Goal: Task Accomplishment & Management: Complete application form

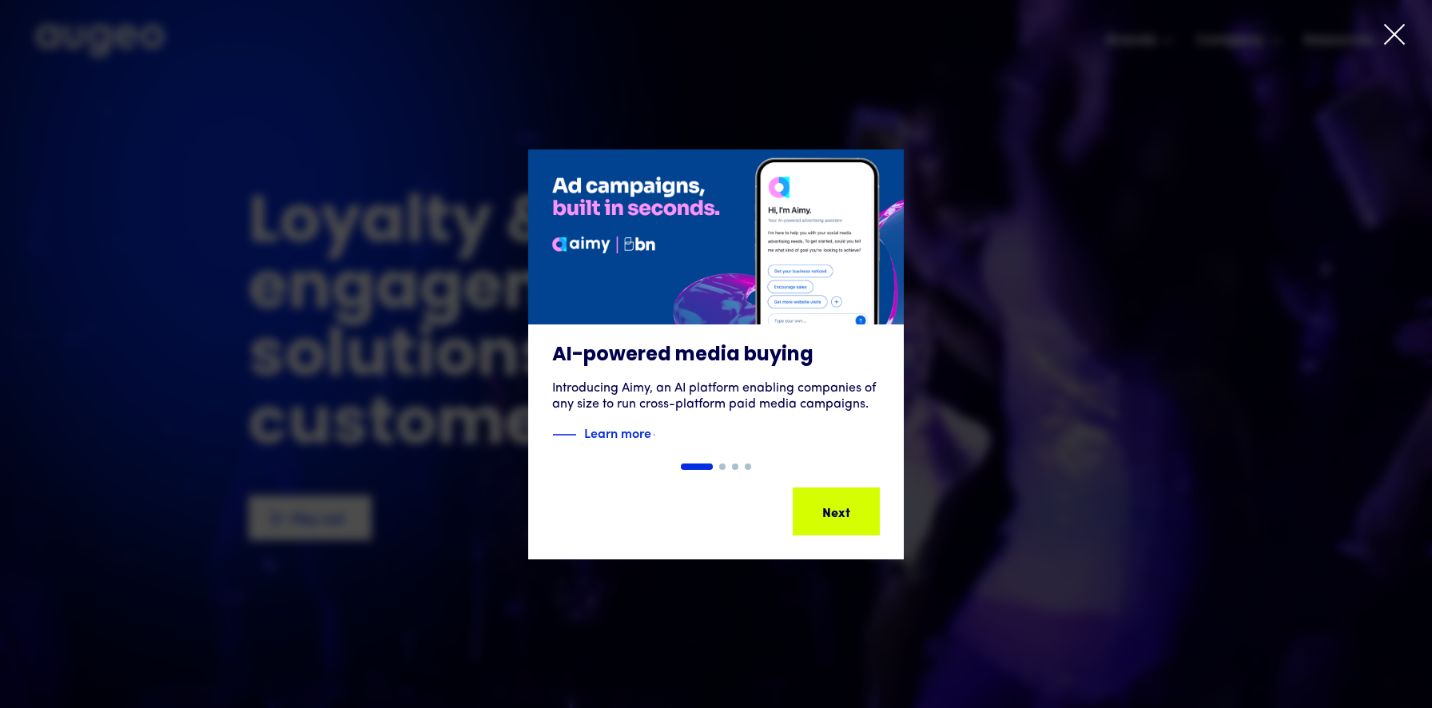
click at [1392, 41] on icon at bounding box center [1395, 34] width 24 height 24
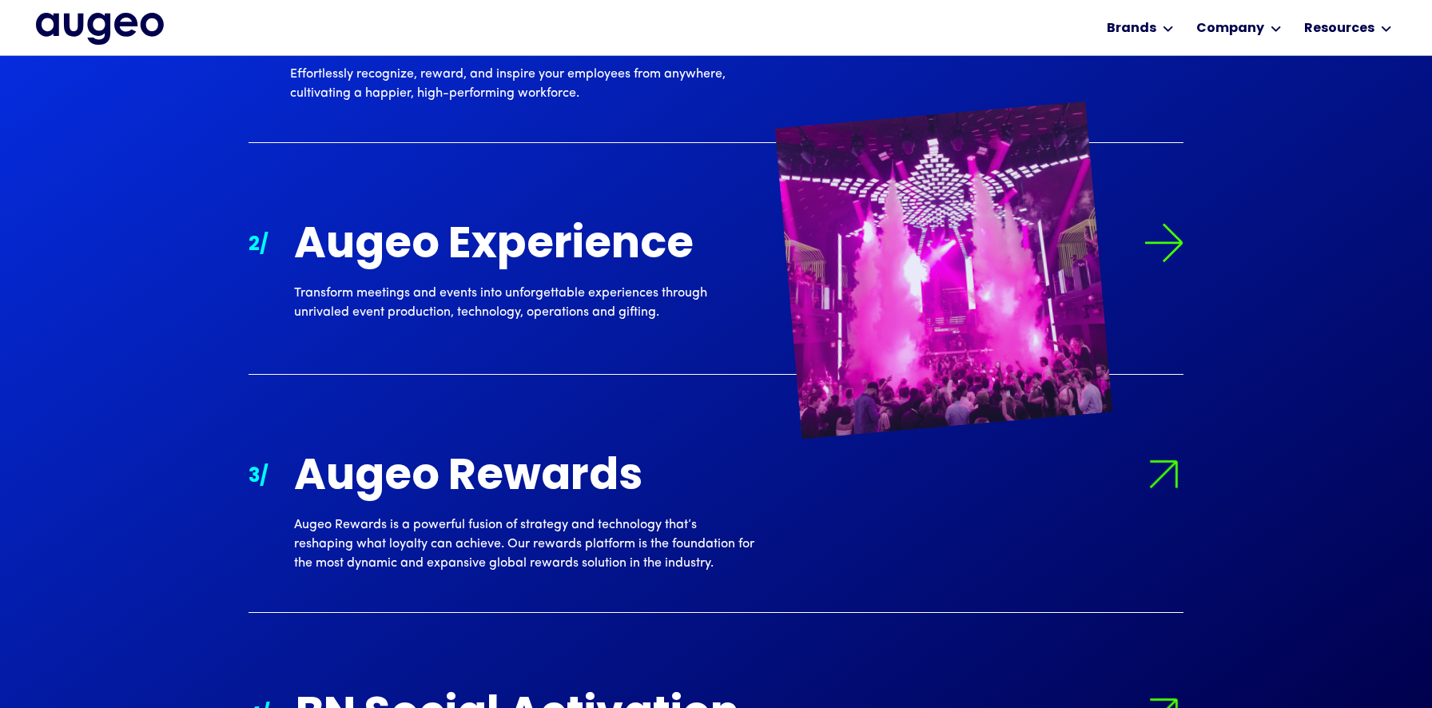
scroll to position [1722, 0]
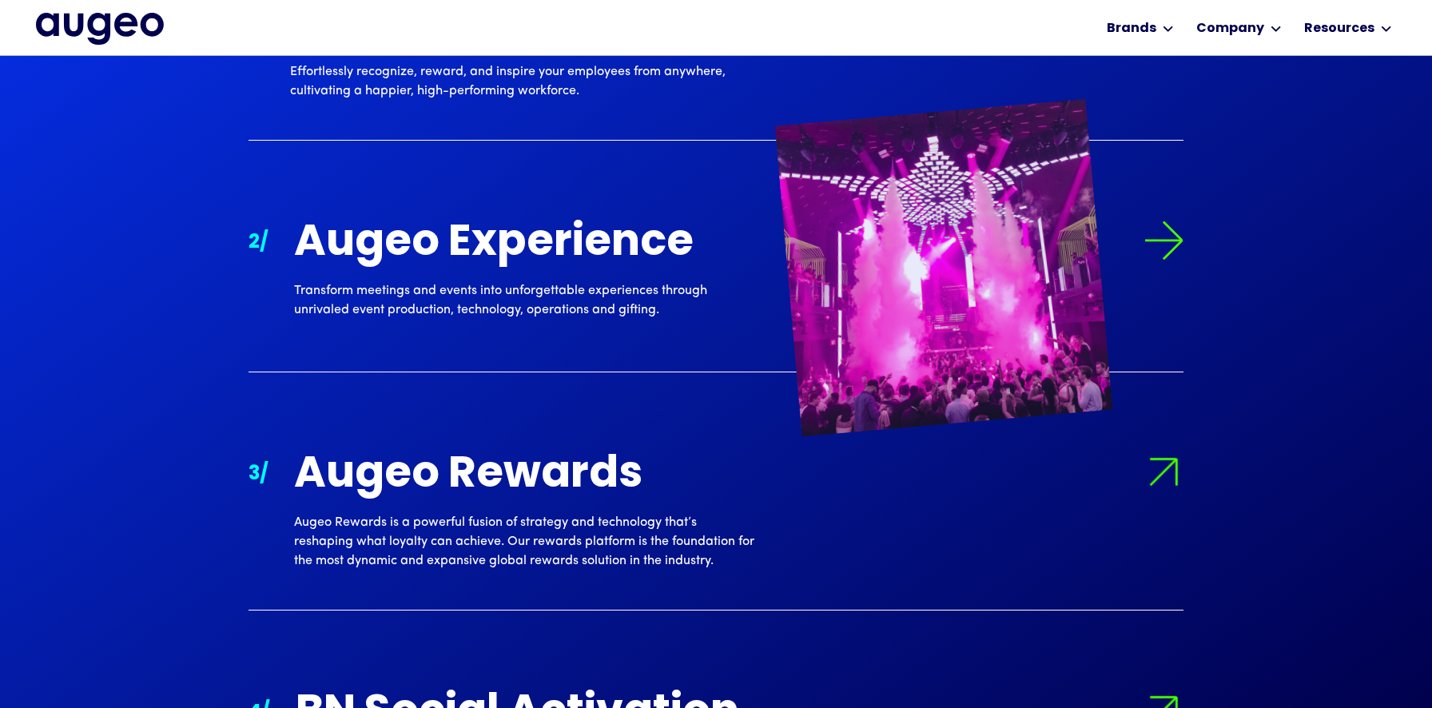
click at [636, 268] on div "Augeo Experience" at bounding box center [524, 244] width 460 height 47
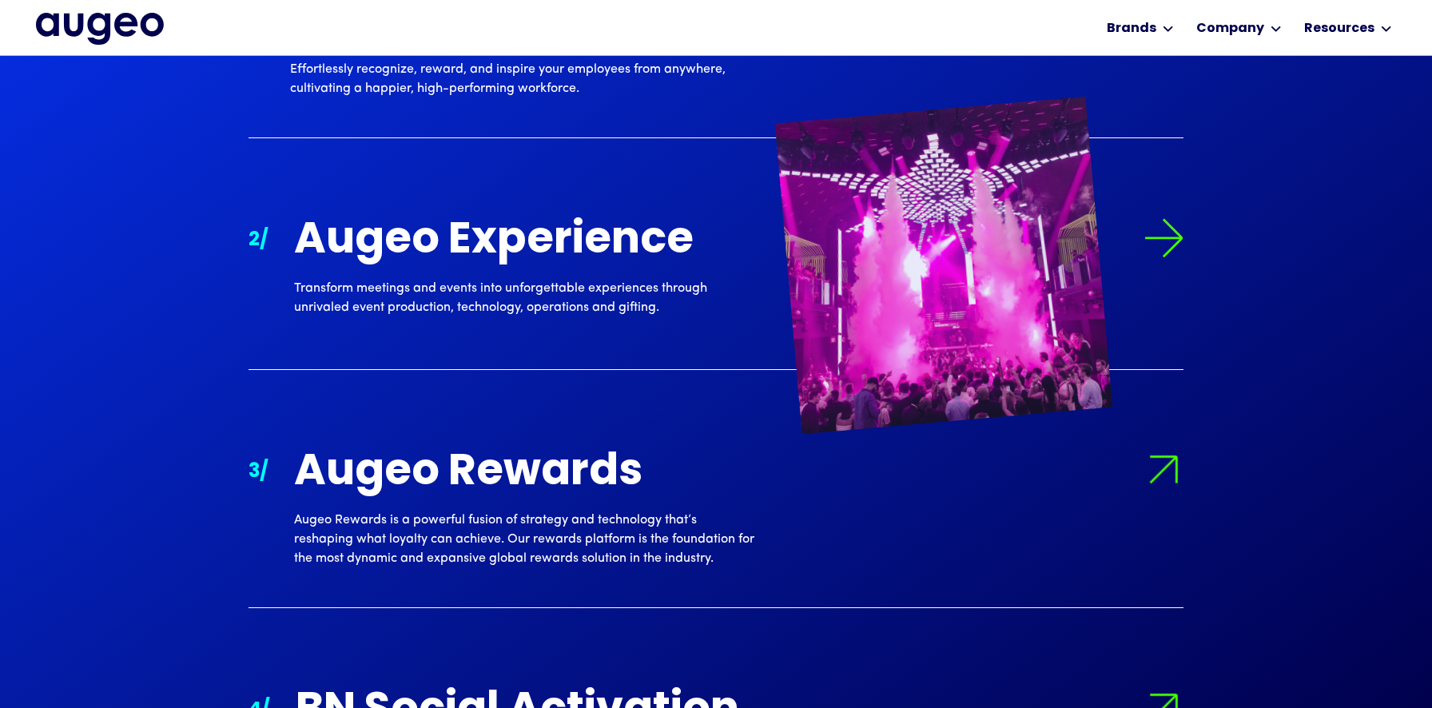
scroll to position [1724, 0]
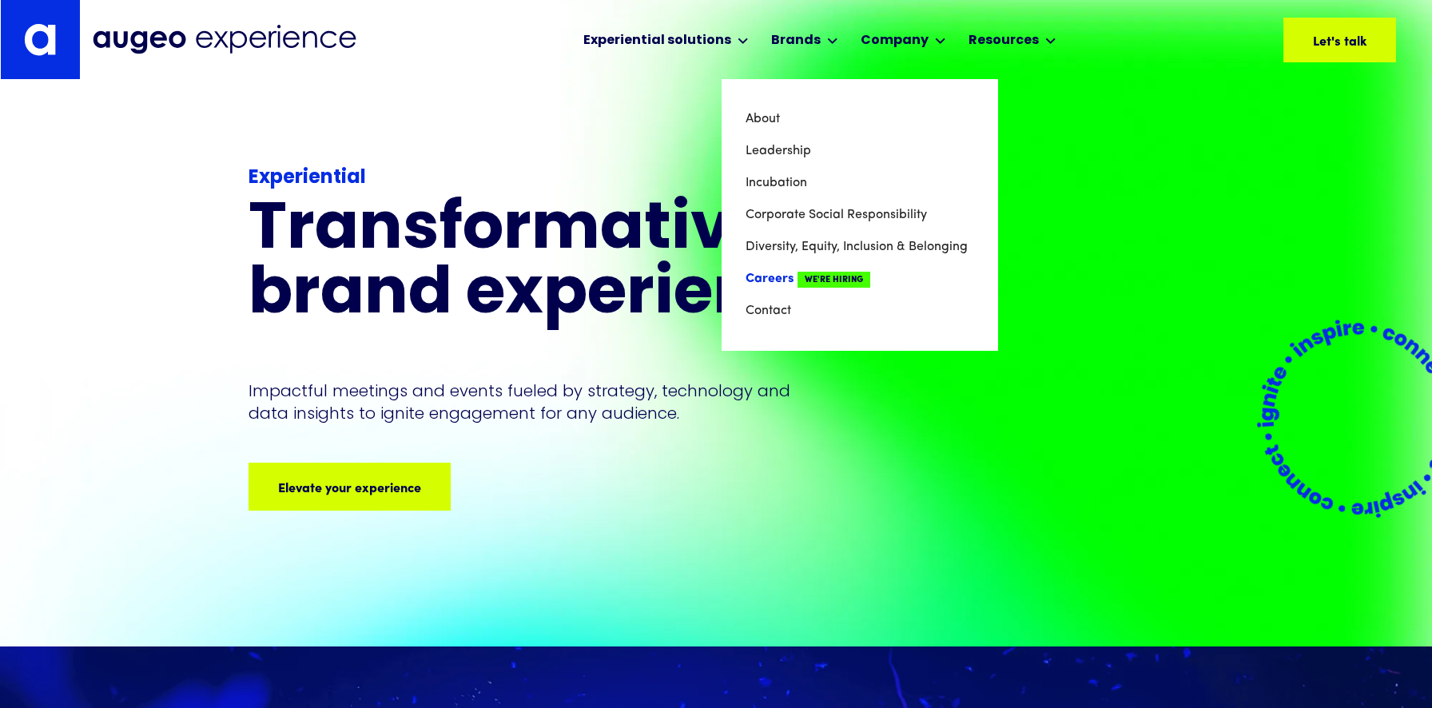
click at [767, 277] on link "Careers We're Hiring" at bounding box center [860, 279] width 229 height 32
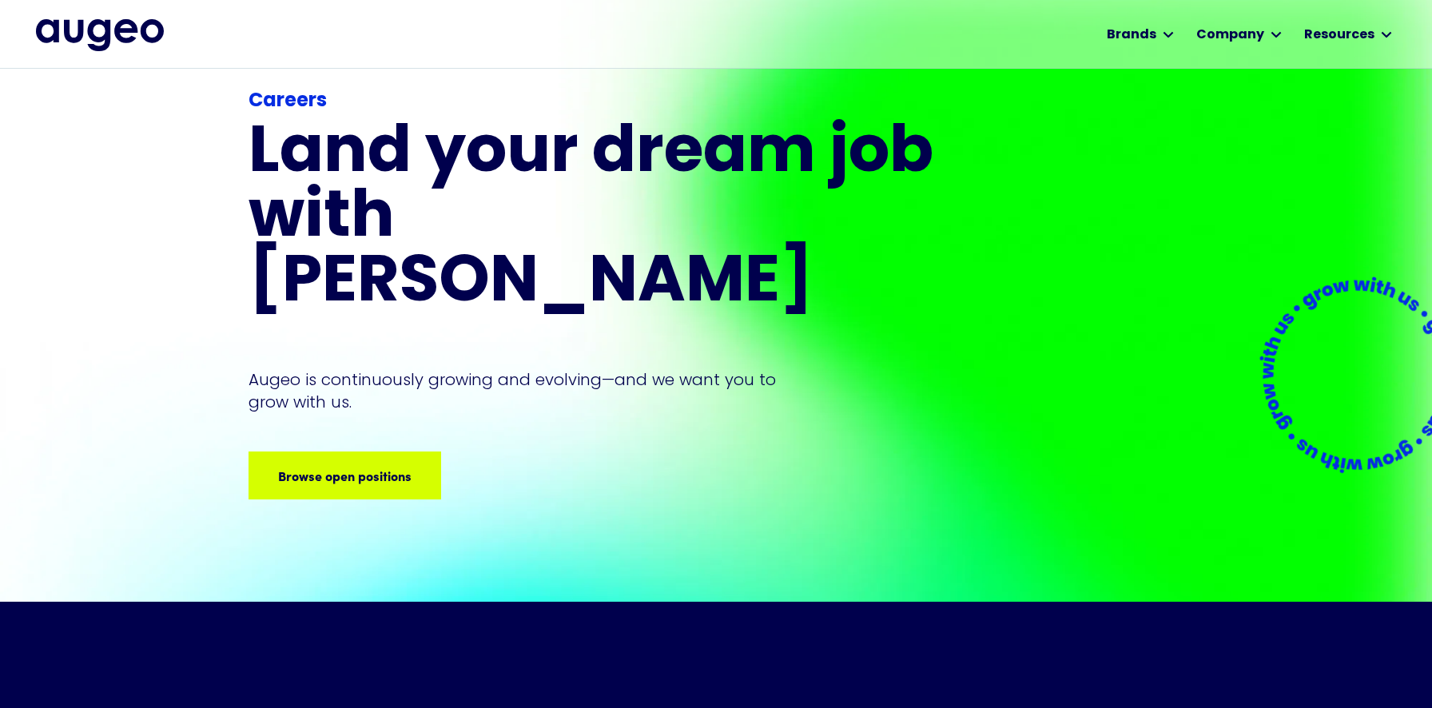
click at [398, 396] on div "Careers Land your dream job﻿ with [PERSON_NAME] is continuously growing and evo…" at bounding box center [594, 293] width 691 height 412
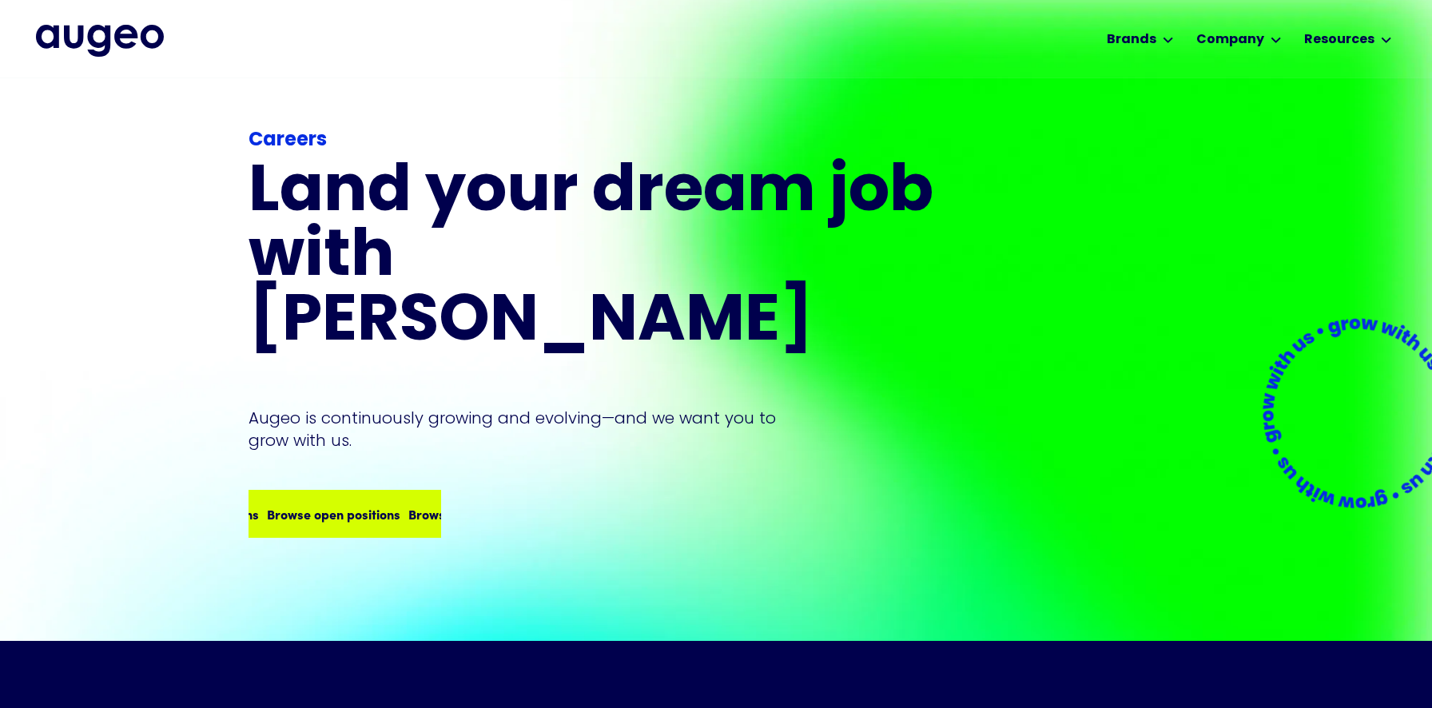
click at [388, 492] on div "Browse open positions Browse open positions Browse open positions Browse open p…" at bounding box center [344, 514] width 189 height 45
